Goal: Task Accomplishment & Management: Use online tool/utility

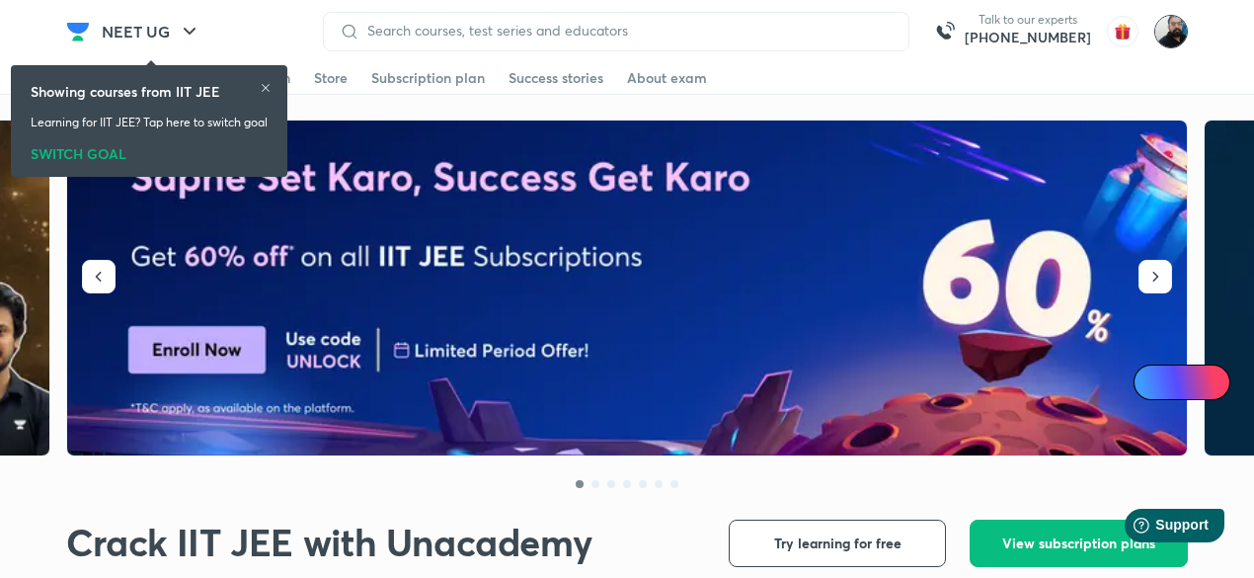
click at [1172, 38] on img at bounding box center [1172, 32] width 34 height 34
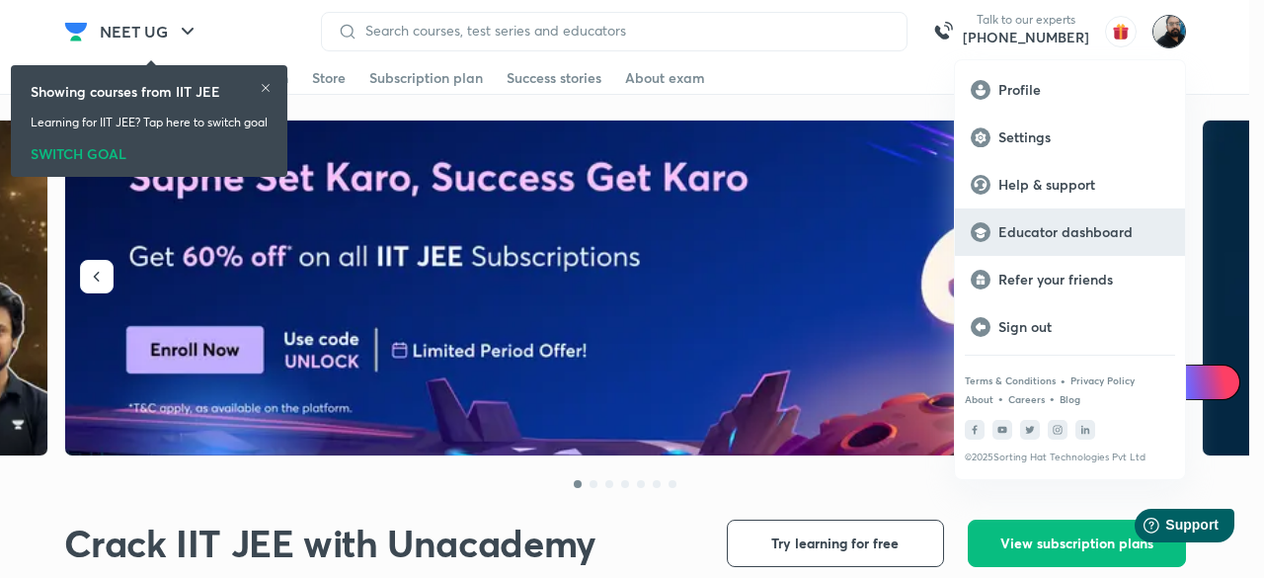
click at [1085, 235] on p "Educator dashboard" at bounding box center [1084, 232] width 171 height 18
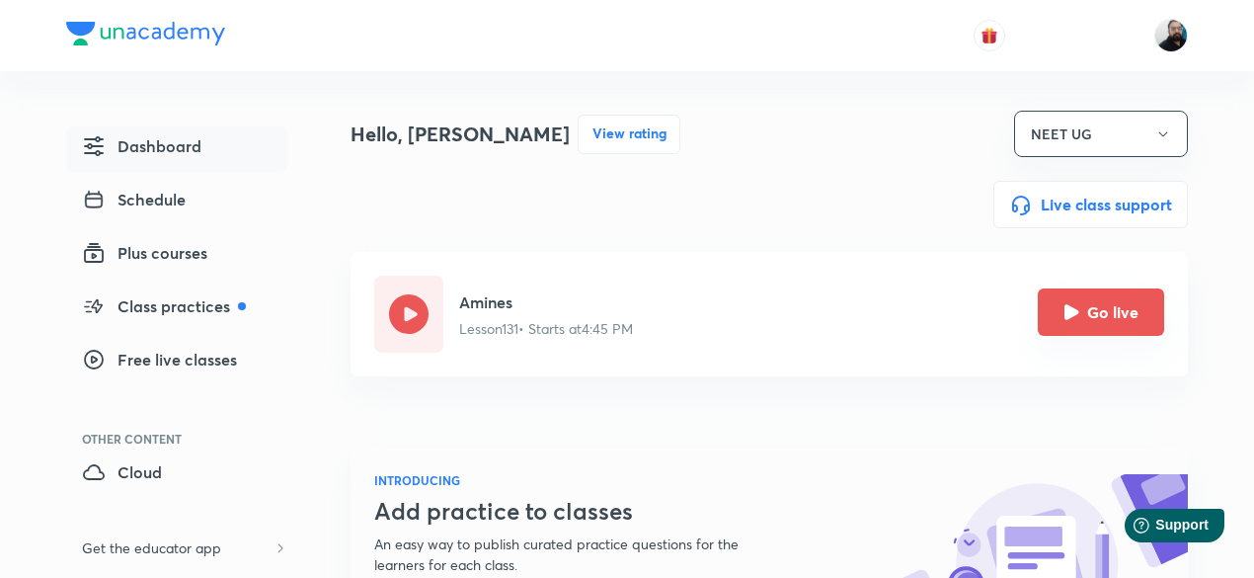
click at [1077, 311] on icon "Go live" at bounding box center [1072, 311] width 15 height 15
click at [1070, 316] on icon "Go live" at bounding box center [1072, 311] width 15 height 15
